Goal: Transaction & Acquisition: Subscribe to service/newsletter

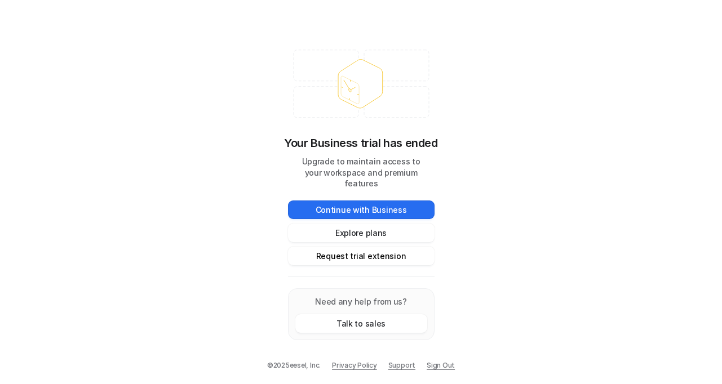
click at [370, 255] on button "Request trial extension" at bounding box center [361, 256] width 147 height 19
click at [358, 247] on button "Request trial extension" at bounding box center [361, 256] width 147 height 19
click at [374, 204] on button "Continue with Business" at bounding box center [361, 210] width 147 height 19
click at [383, 228] on button "Explore plans" at bounding box center [361, 233] width 147 height 19
